Goal: Task Accomplishment & Management: Manage account settings

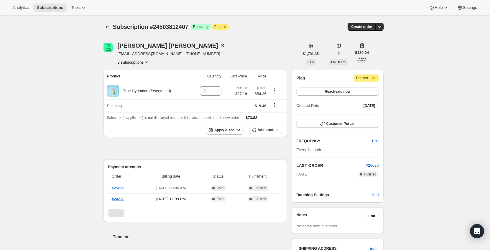
click at [134, 63] on button "3 subscriptions" at bounding box center [134, 62] width 32 height 6
click at [137, 85] on span "16861593911" at bounding box center [127, 83] width 24 height 4
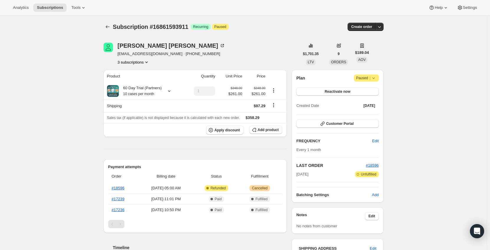
click at [141, 61] on button "3 subscriptions" at bounding box center [134, 62] width 32 height 6
click at [147, 73] on span "15893954871" at bounding box center [135, 73] width 41 height 6
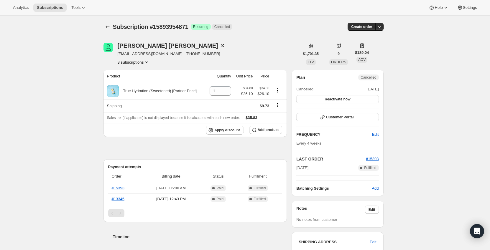
click at [143, 62] on button "3 subscriptions" at bounding box center [134, 62] width 32 height 6
click at [142, 83] on span "16861593911" at bounding box center [135, 84] width 41 height 6
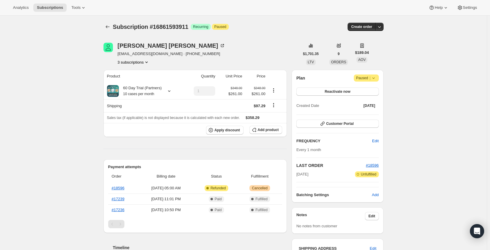
click at [143, 62] on button "3 subscriptions" at bounding box center [134, 62] width 32 height 6
click at [142, 91] on span "24503812407" at bounding box center [135, 94] width 41 height 6
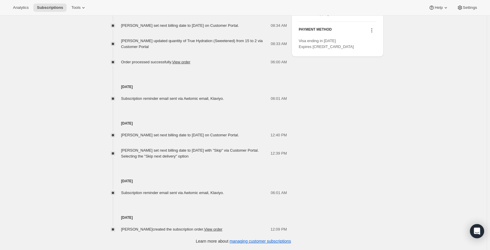
scroll to position [291, 0]
drag, startPoint x: 151, startPoint y: 195, endPoint x: 193, endPoint y: 194, distance: 41.6
click at [193, 194] on span "Subscription reminder email sent via Awtomic email, Klaviyo." at bounding box center [172, 193] width 103 height 4
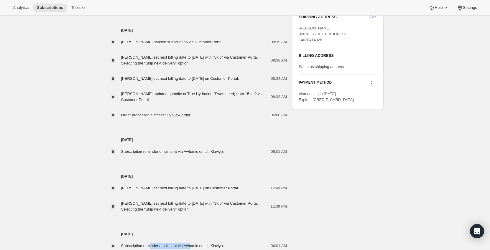
scroll to position [232, 0]
drag, startPoint x: 132, startPoint y: 156, endPoint x: 200, endPoint y: 161, distance: 67.8
click at [200, 161] on div "[DATE] [PERSON_NAME] paused subscription via Customer Portal. 08:39 AM [PERSON_…" at bounding box center [196, 157] width 184 height 258
click at [198, 170] on div "[DATE] [PERSON_NAME] set next billing date to [DATE] on Customer Portal. 12:40 …" at bounding box center [196, 184] width 184 height 58
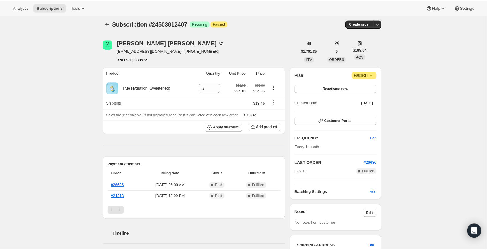
scroll to position [0, 0]
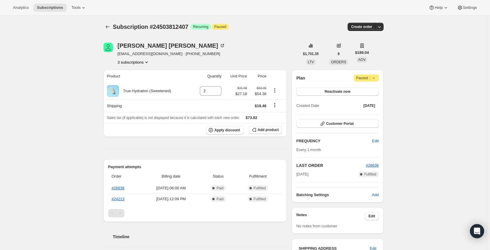
click at [141, 64] on button "3 subscriptions" at bounding box center [134, 62] width 32 height 6
click at [140, 82] on span "16861593911" at bounding box center [135, 84] width 41 height 6
